Goal: Find specific page/section: Find specific page/section

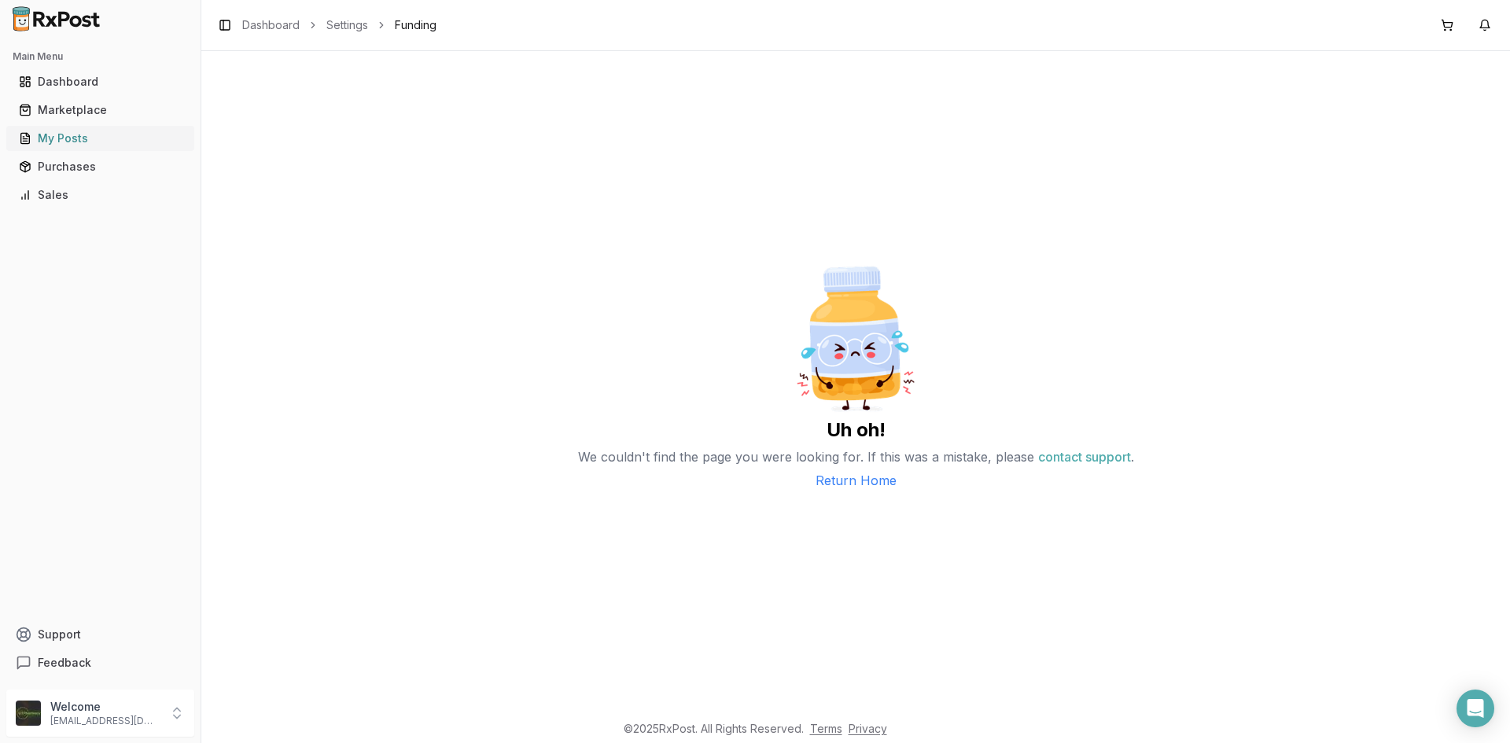
click at [127, 127] on link "My Posts" at bounding box center [100, 138] width 175 height 28
